Goal: Answer question/provide support: Share knowledge or assist other users

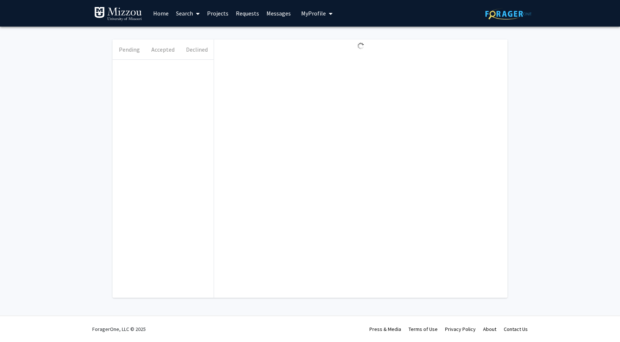
click at [164, 50] on button "Accepted" at bounding box center [163, 49] width 34 height 20
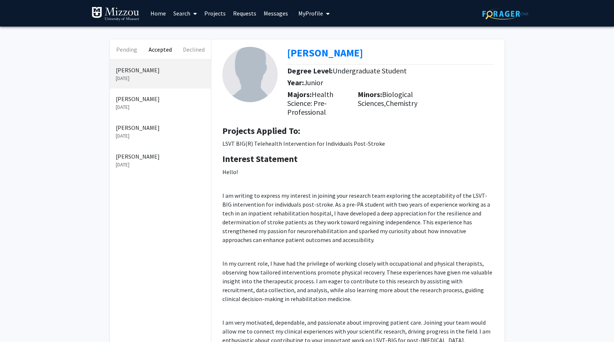
click at [132, 49] on button "Pending" at bounding box center [127, 49] width 34 height 20
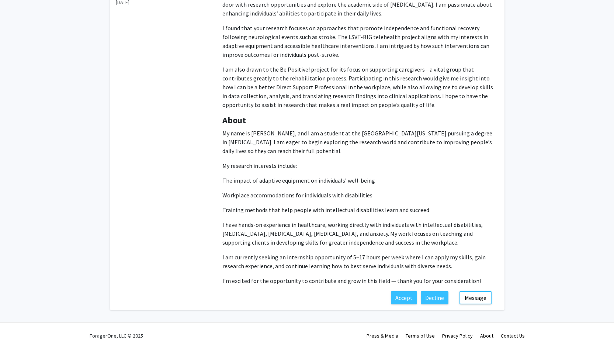
scroll to position [207, 0]
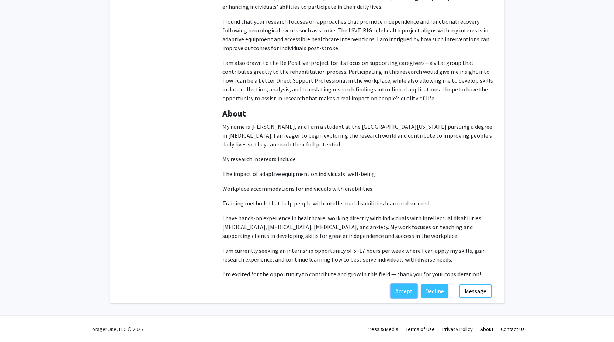
click at [409, 294] on button "Accept" at bounding box center [404, 290] width 26 height 13
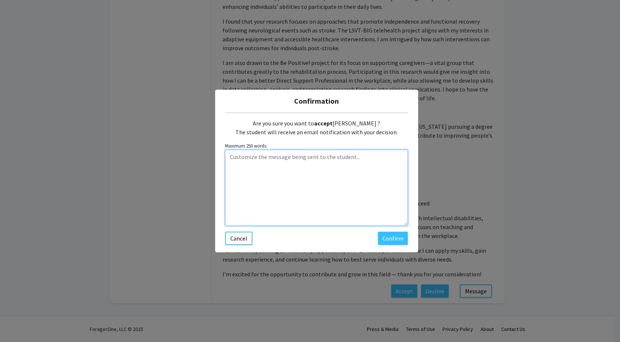
click at [312, 165] on textarea "Customize the message being sent to the student..." at bounding box center [316, 188] width 183 height 76
type textarea "Hi Hope- I will reply to your email. Thanks! -[PERSON_NAME]"
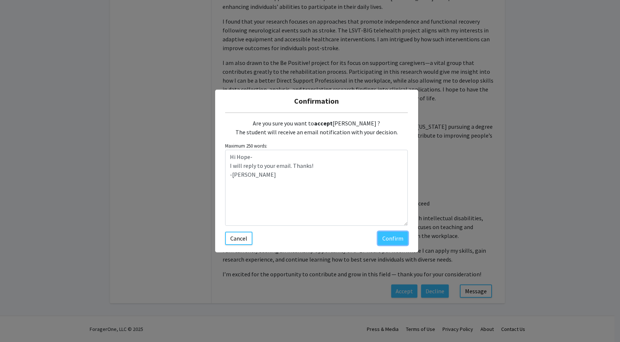
click at [397, 239] on button "Confirm" at bounding box center [393, 238] width 30 height 13
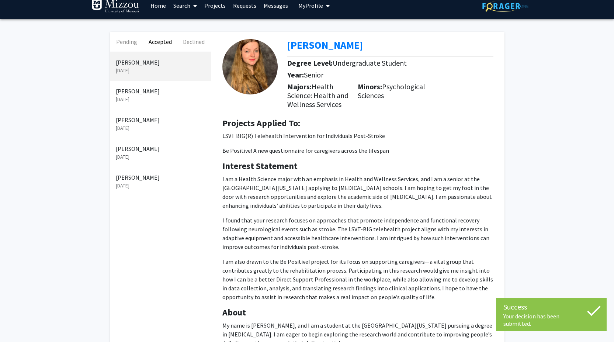
scroll to position [0, 0]
